Goal: Check status: Check status

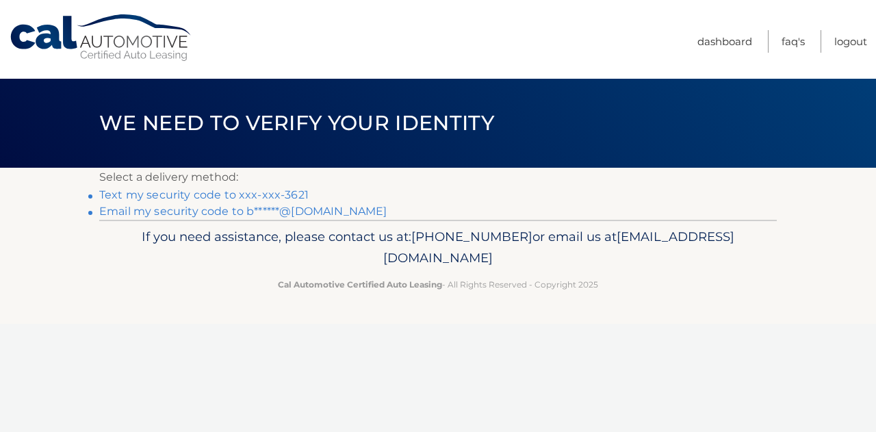
click at [243, 193] on link "Text my security code to xxx-xxx-3621" at bounding box center [203, 194] width 209 height 13
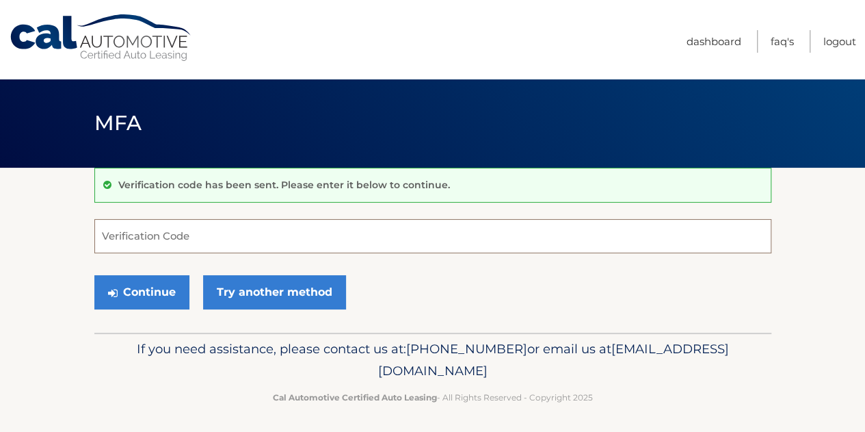
click at [186, 237] on input "Verification Code" at bounding box center [432, 236] width 677 height 34
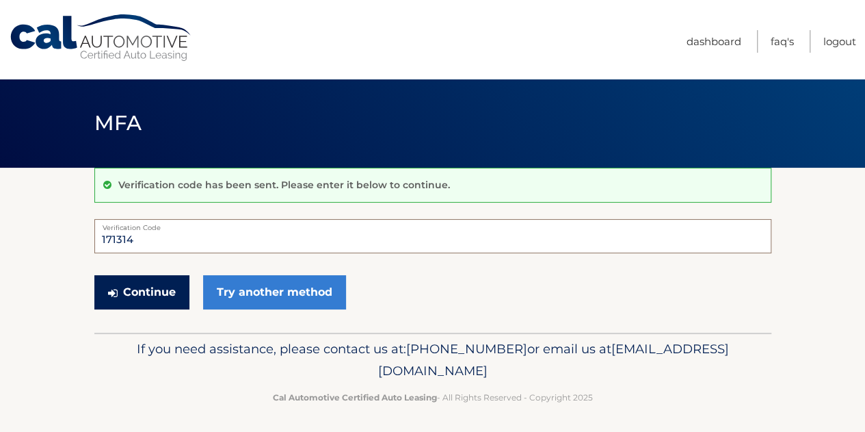
type input "171314"
click at [129, 290] on button "Continue" at bounding box center [141, 292] width 95 height 34
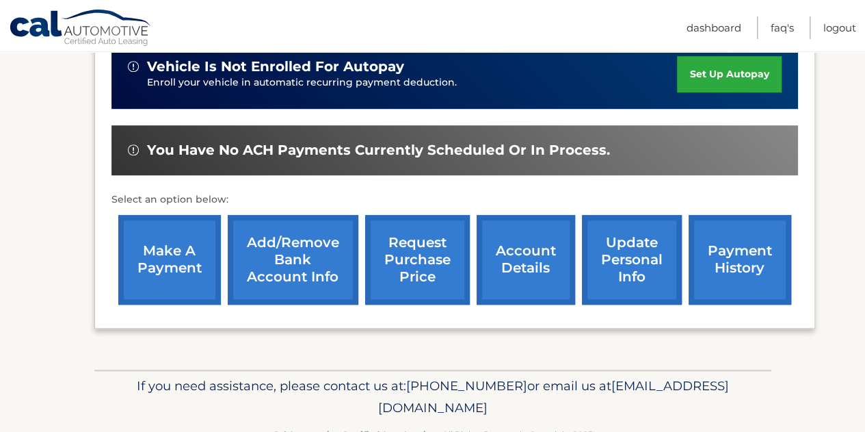
scroll to position [412, 0]
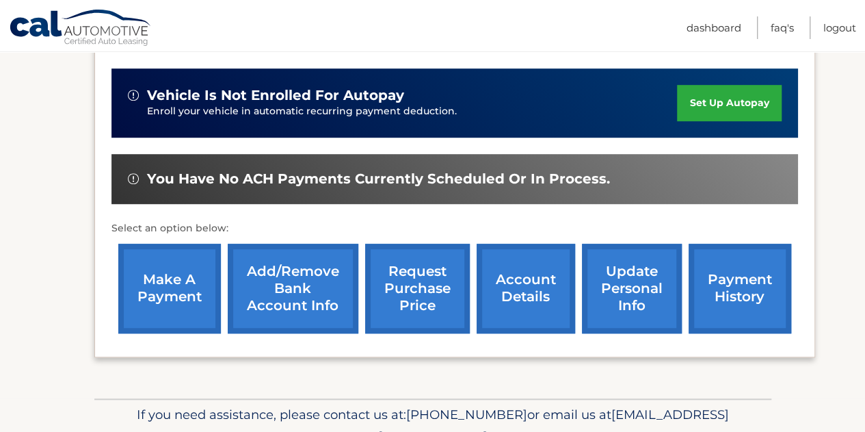
click at [524, 280] on link "account details" at bounding box center [526, 289] width 99 height 90
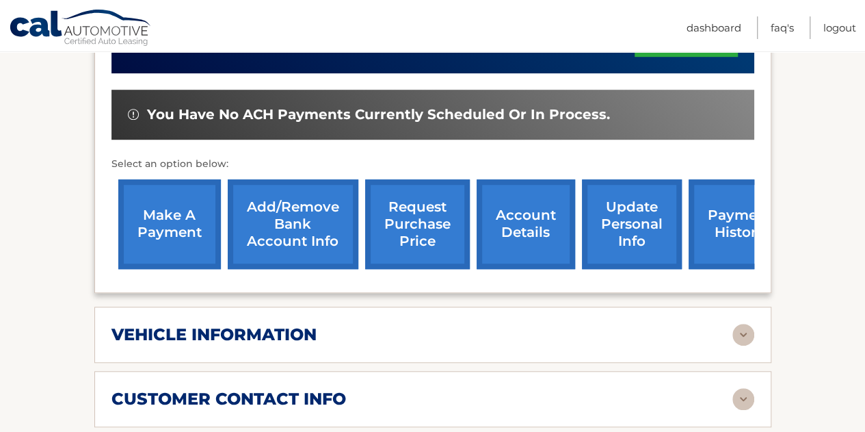
scroll to position [411, 0]
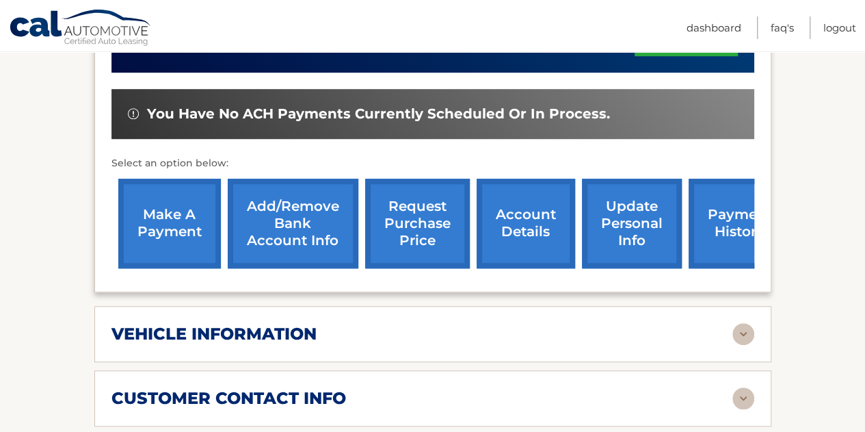
click at [724, 219] on link "payment history" at bounding box center [740, 224] width 103 height 90
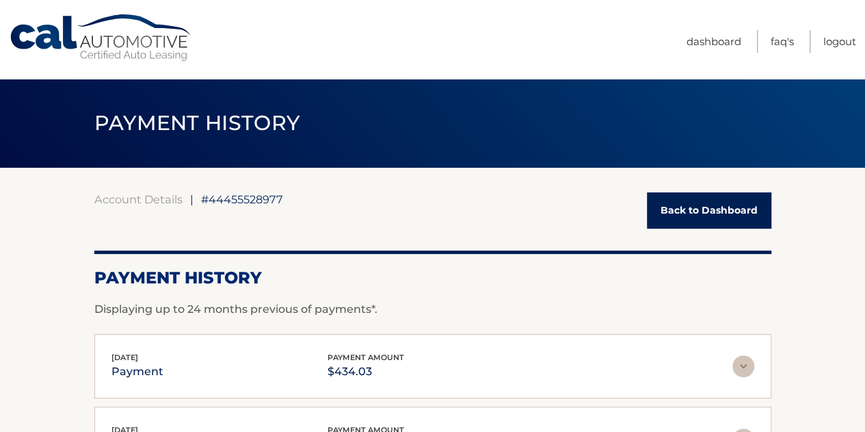
click at [714, 209] on link "Back to Dashboard" at bounding box center [709, 210] width 125 height 36
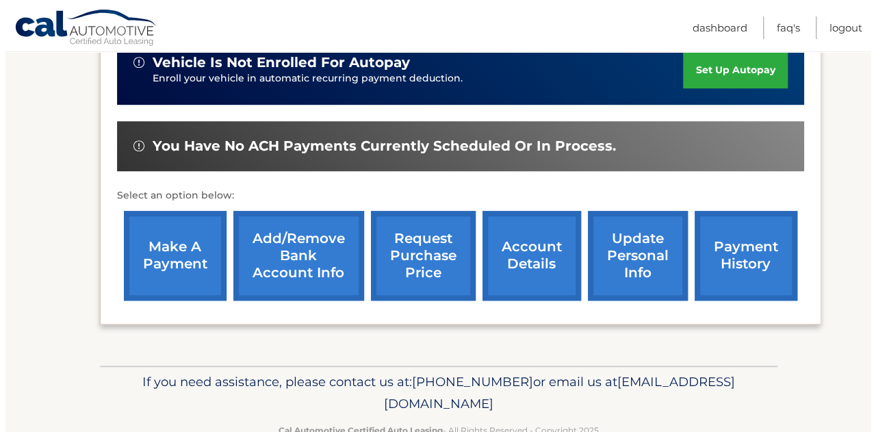
scroll to position [479, 0]
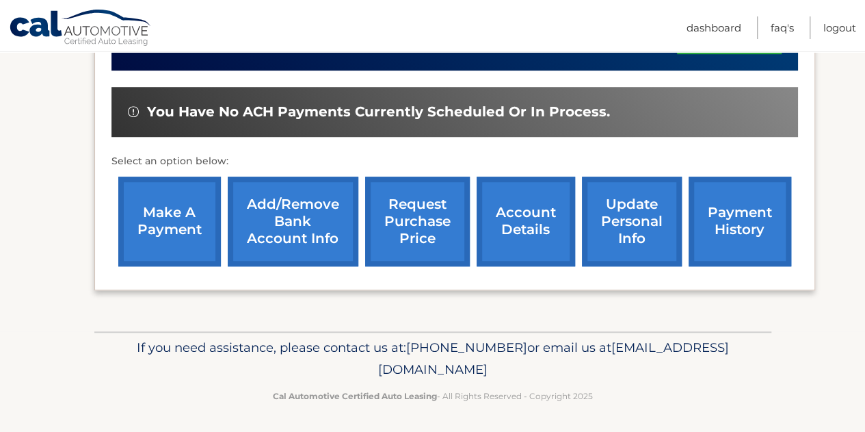
click at [419, 209] on link "request purchase price" at bounding box center [417, 222] width 105 height 90
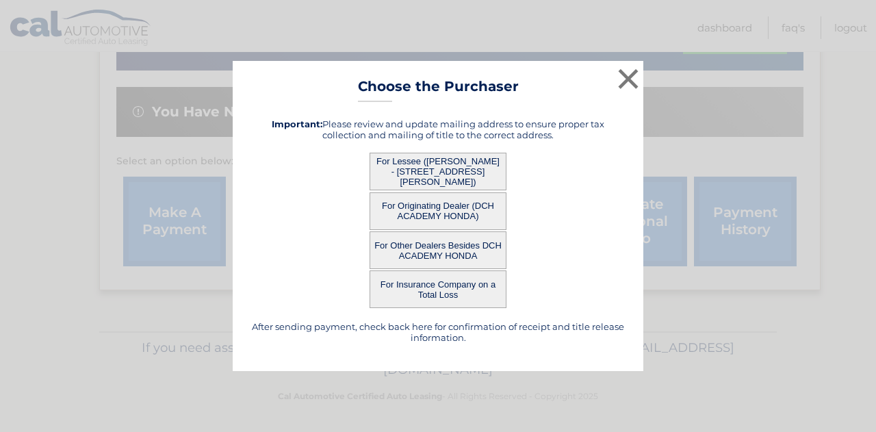
click at [447, 164] on button "For Lessee ([PERSON_NAME] - [STREET_ADDRESS][PERSON_NAME])" at bounding box center [437, 172] width 137 height 38
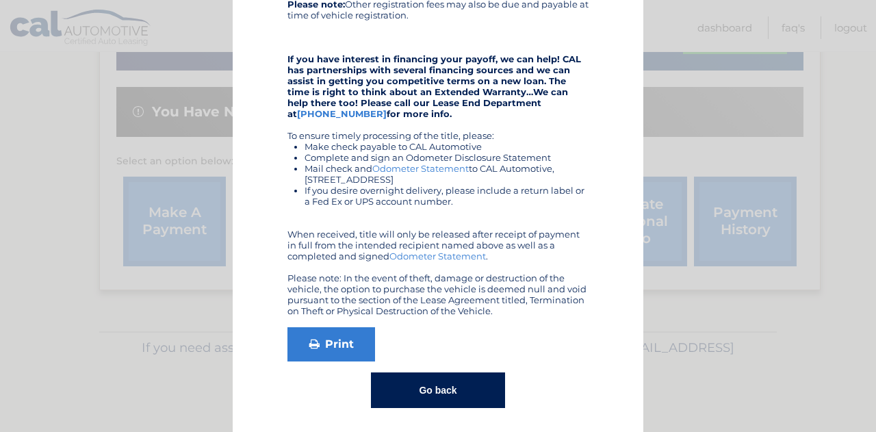
scroll to position [274, 0]
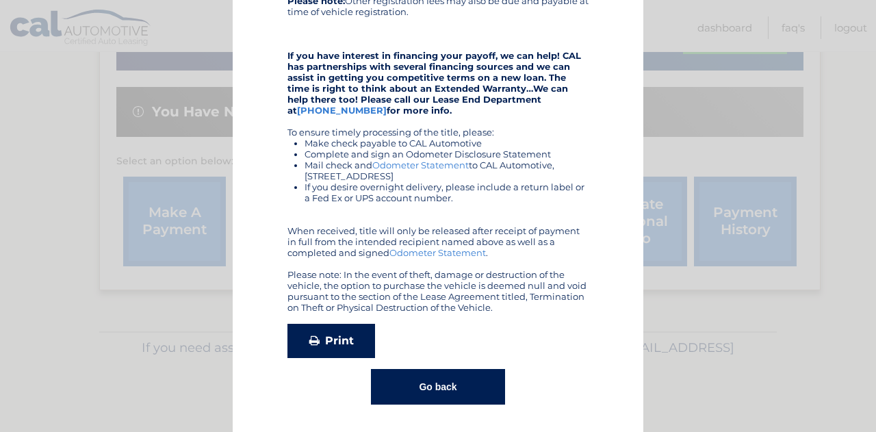
click at [316, 335] on link "Print" at bounding box center [331, 341] width 88 height 34
click at [430, 389] on button "Go back" at bounding box center [437, 387] width 133 height 36
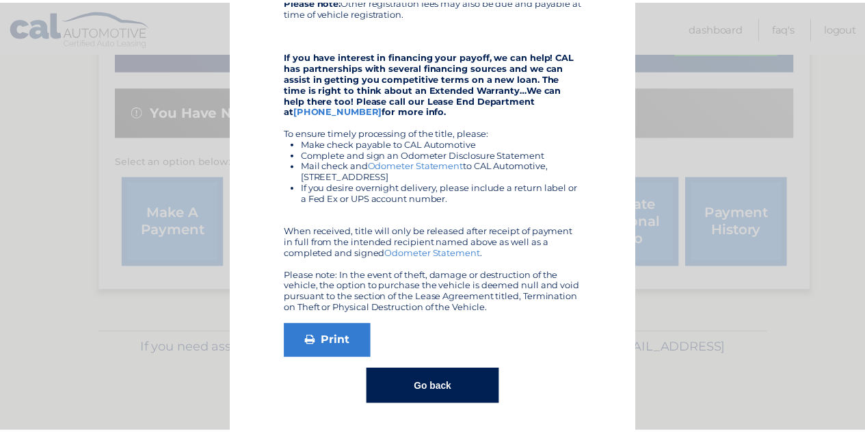
scroll to position [0, 0]
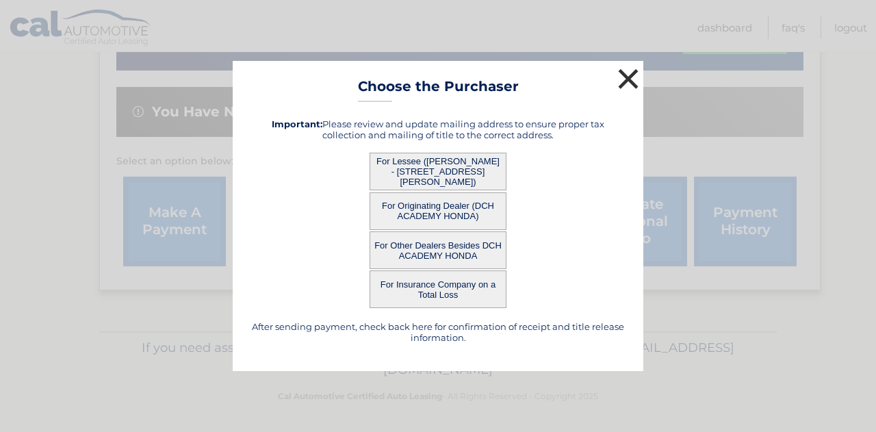
click at [629, 77] on button "×" at bounding box center [627, 78] width 27 height 27
